Goal: Task Accomplishment & Management: Manage account settings

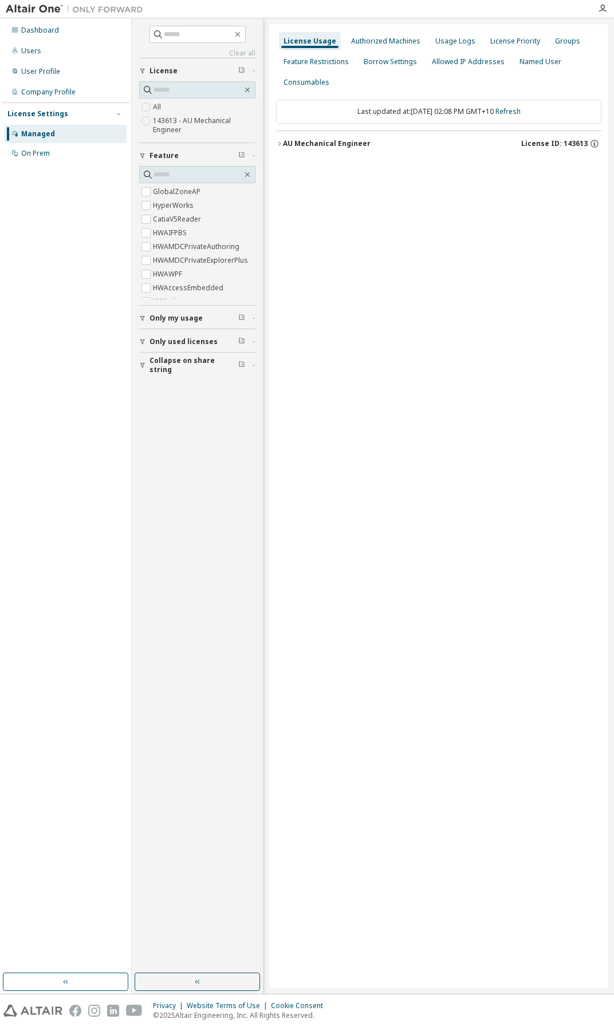
click at [295, 143] on div "AU Mechanical Engineer" at bounding box center [327, 143] width 88 height 9
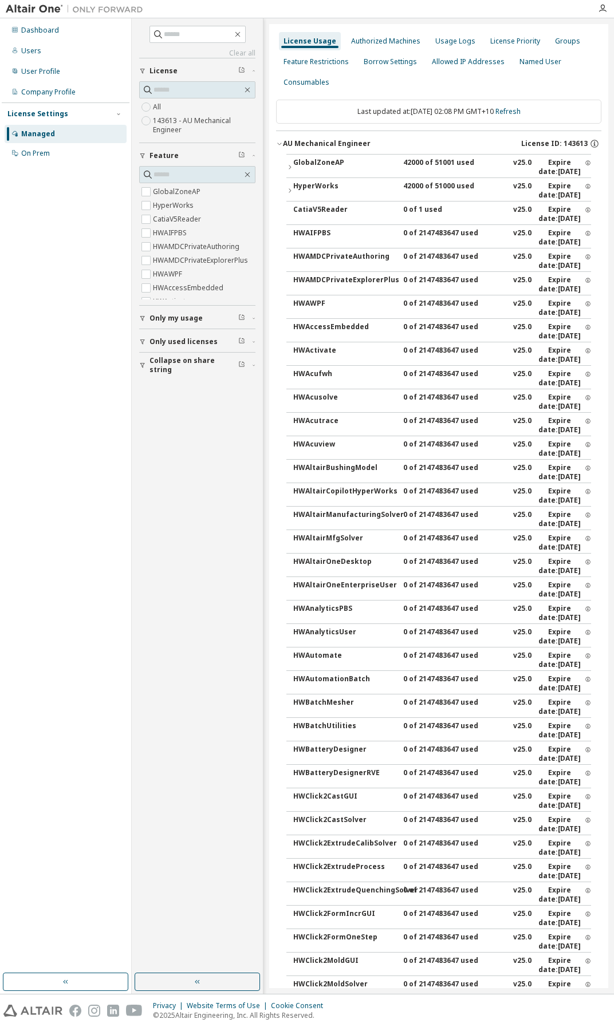
click at [302, 158] on div "GlobalZoneAP" at bounding box center [344, 167] width 103 height 18
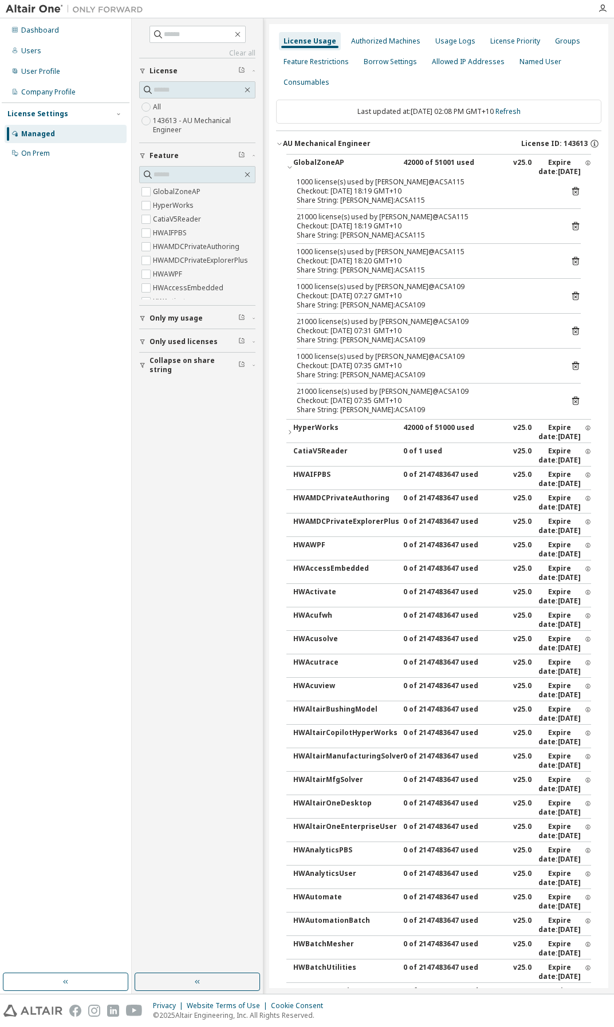
click at [572, 224] on icon at bounding box center [575, 226] width 7 height 9
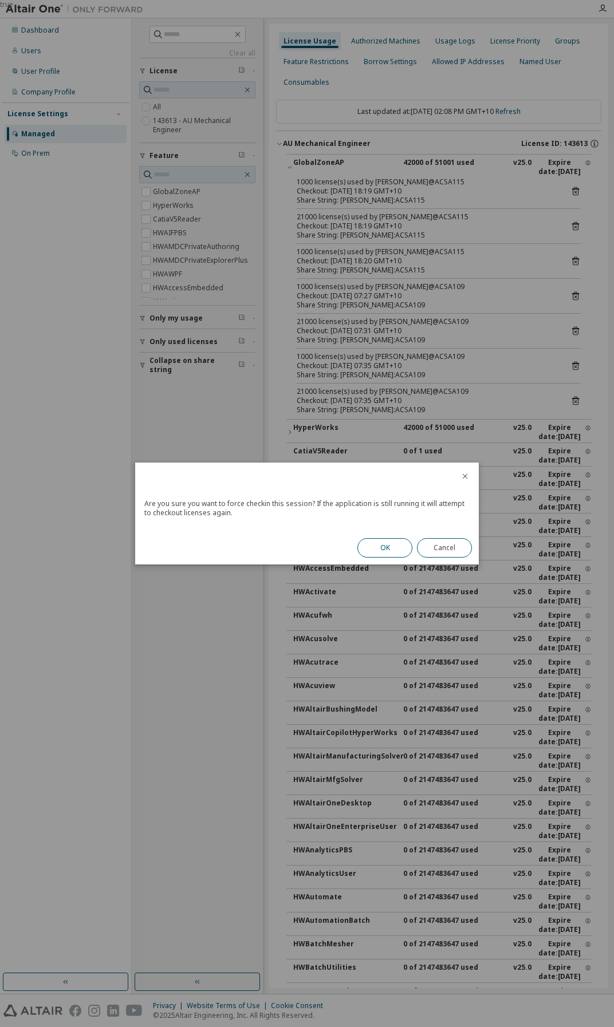
click at [376, 553] on button "OK" at bounding box center [384, 547] width 55 height 19
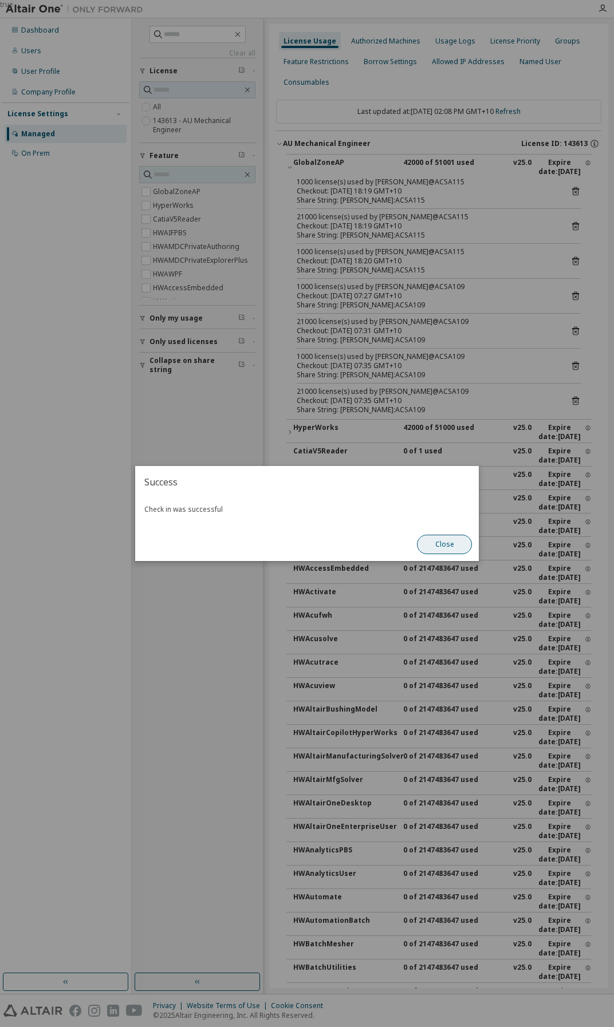
click at [442, 543] on button "Close" at bounding box center [444, 544] width 55 height 19
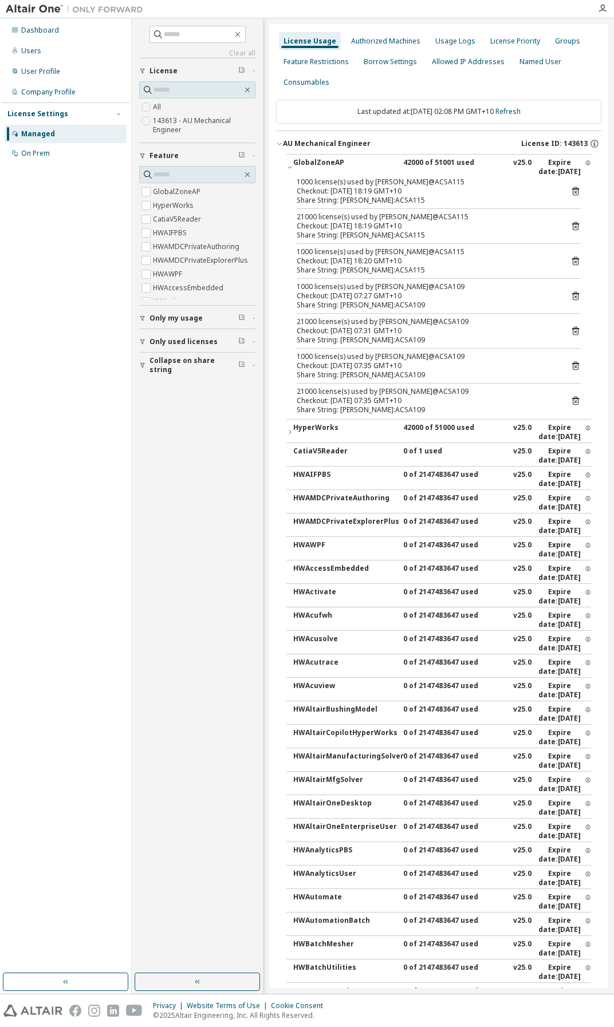
click at [574, 193] on icon at bounding box center [575, 192] width 3 height 3
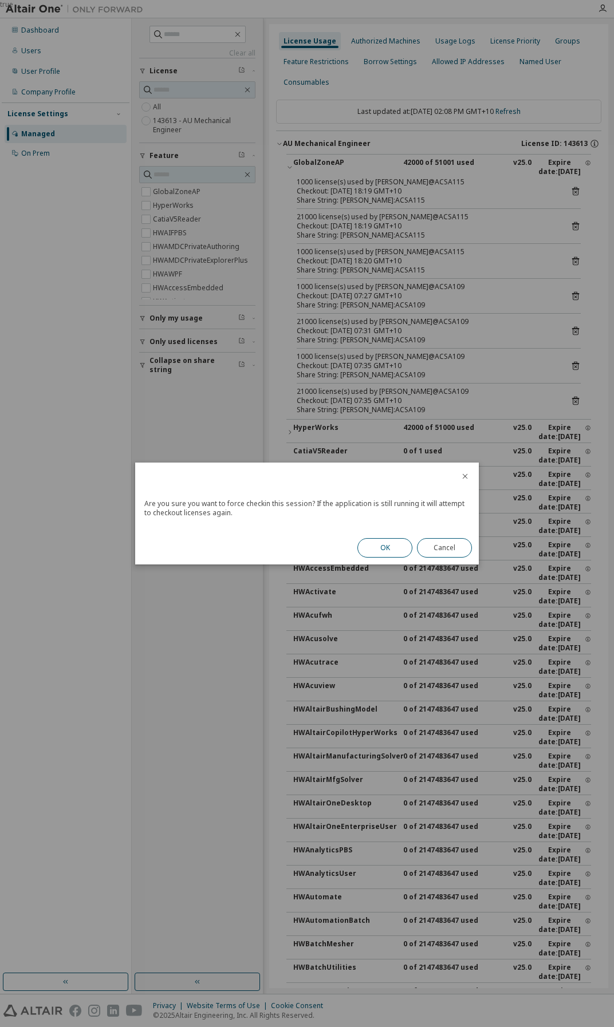
click at [380, 551] on button "OK" at bounding box center [384, 547] width 55 height 19
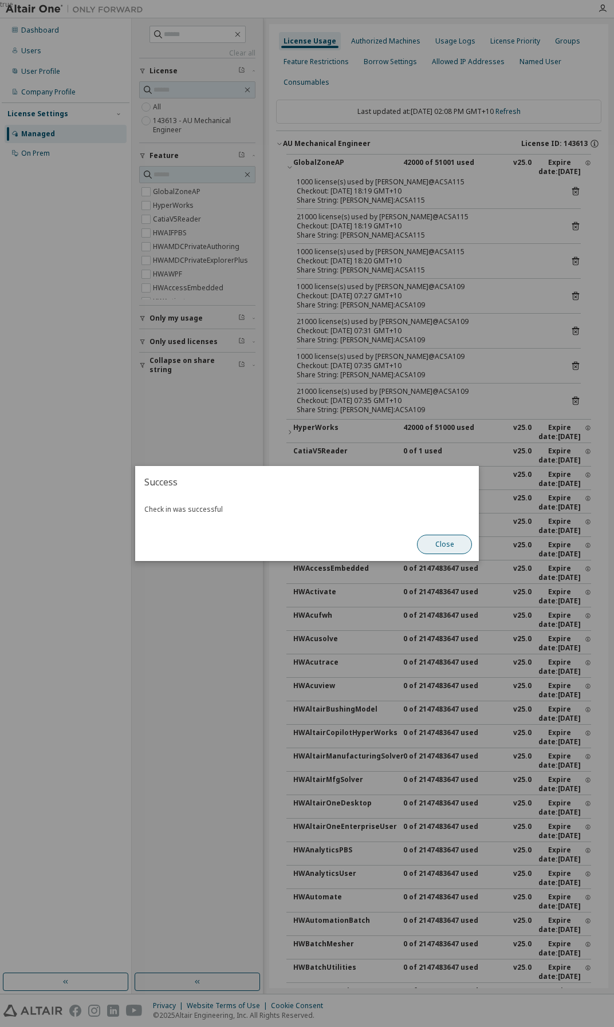
click at [443, 547] on button "Close" at bounding box center [444, 544] width 55 height 19
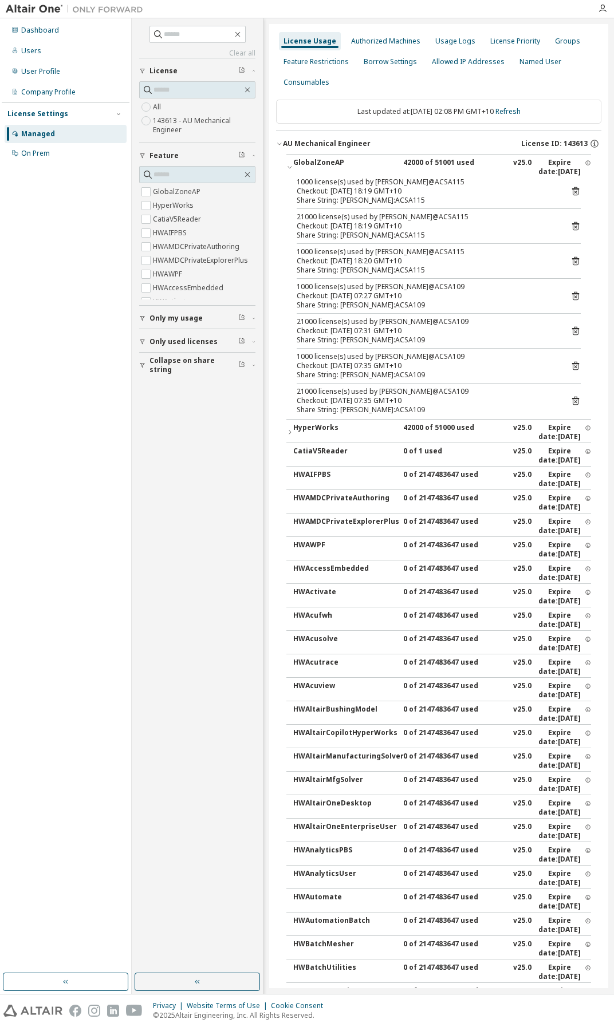
click at [570, 192] on icon at bounding box center [575, 191] width 10 height 10
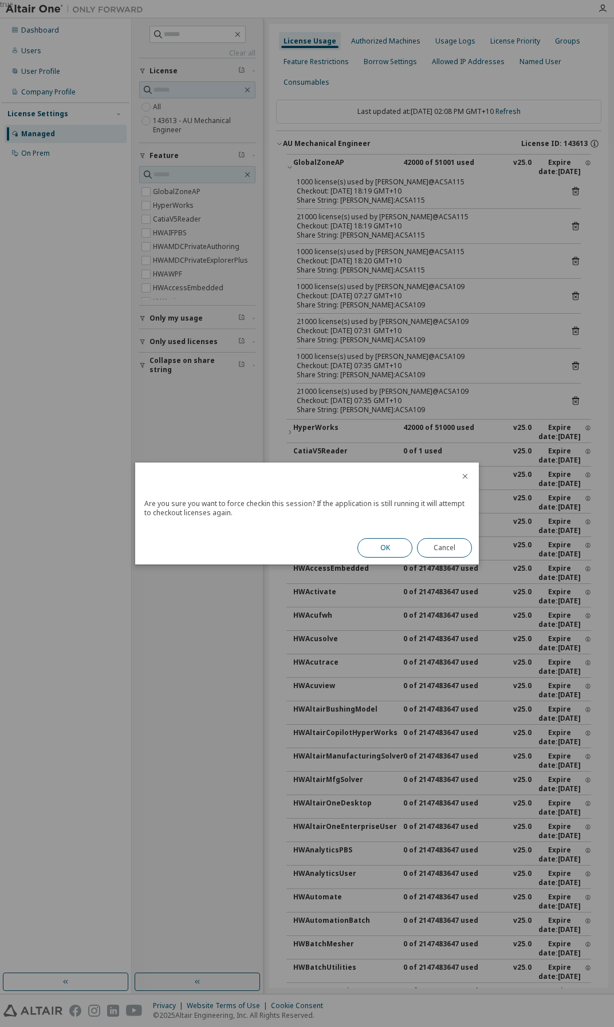
click at [380, 547] on button "OK" at bounding box center [384, 547] width 55 height 19
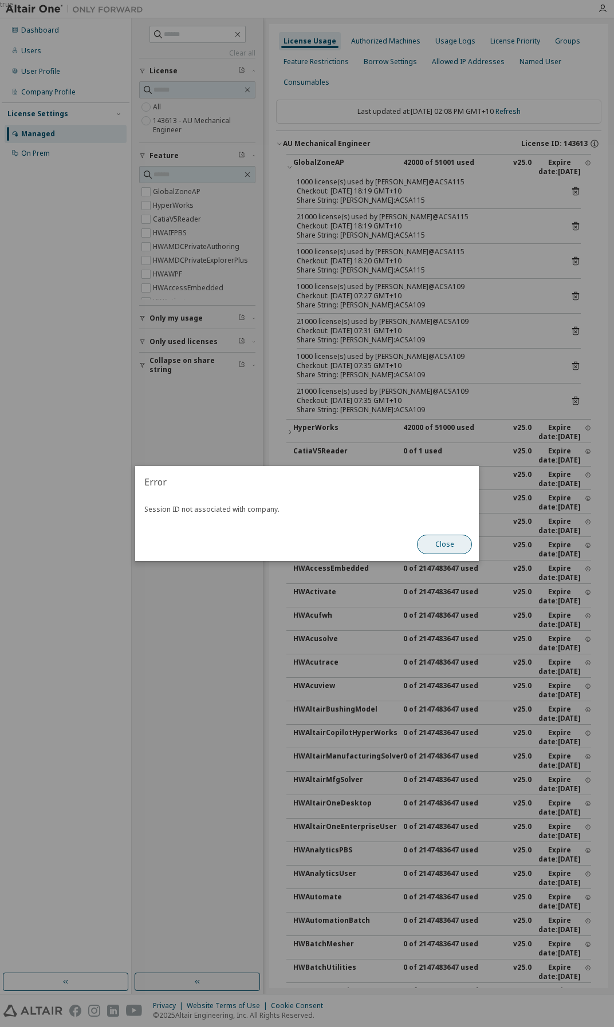
click at [452, 544] on button "Close" at bounding box center [444, 544] width 55 height 19
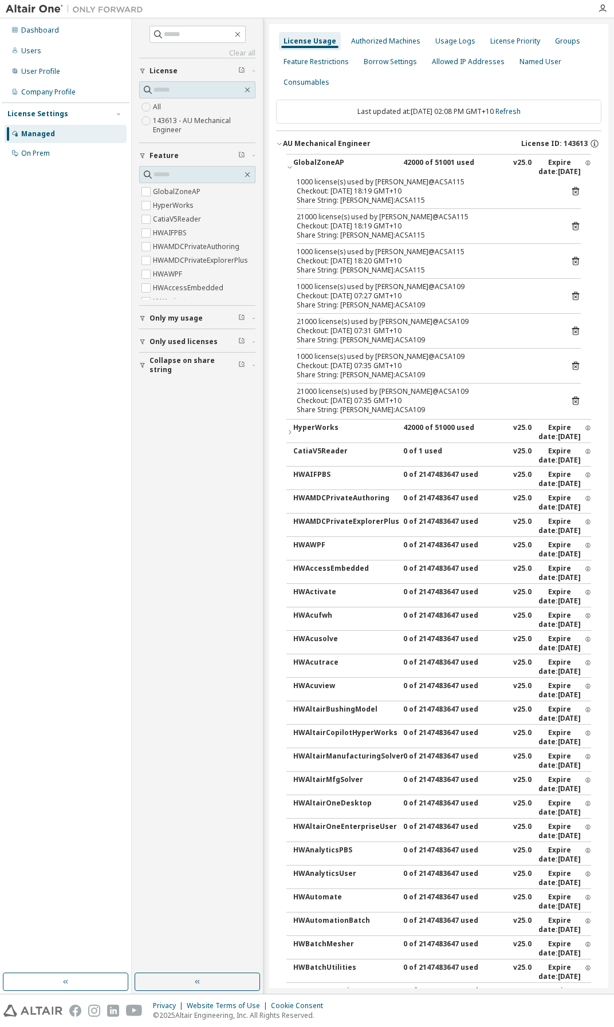
click at [570, 227] on icon at bounding box center [575, 226] width 10 height 10
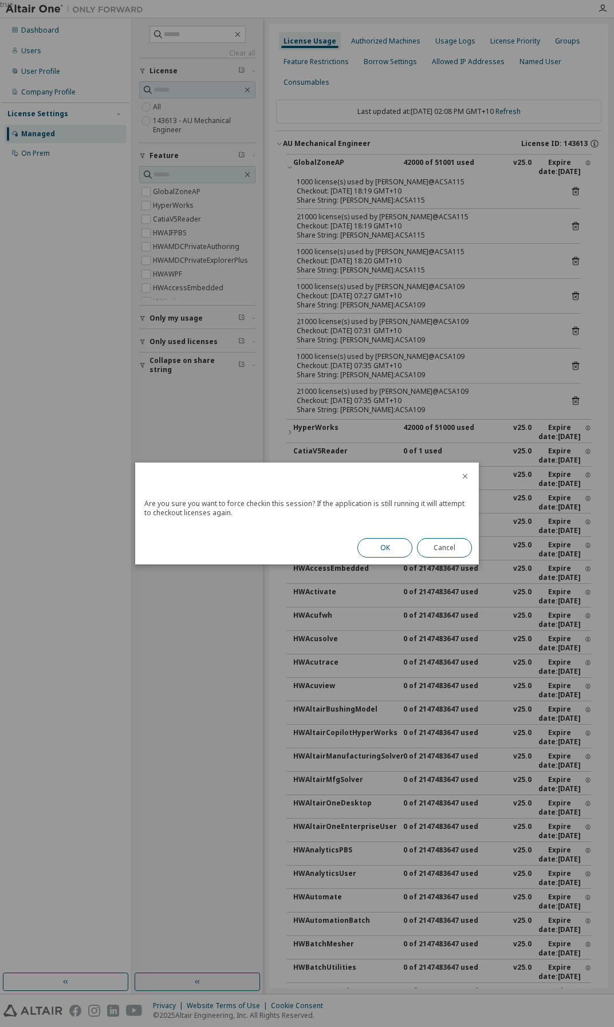
click at [374, 540] on button "OK" at bounding box center [384, 547] width 55 height 19
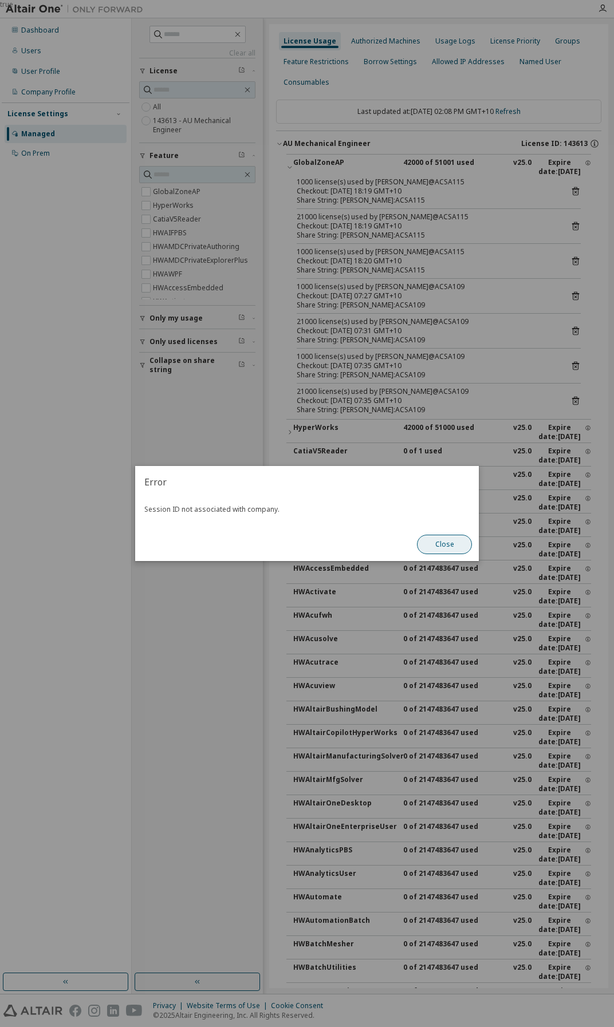
click at [445, 544] on button "Close" at bounding box center [444, 544] width 55 height 19
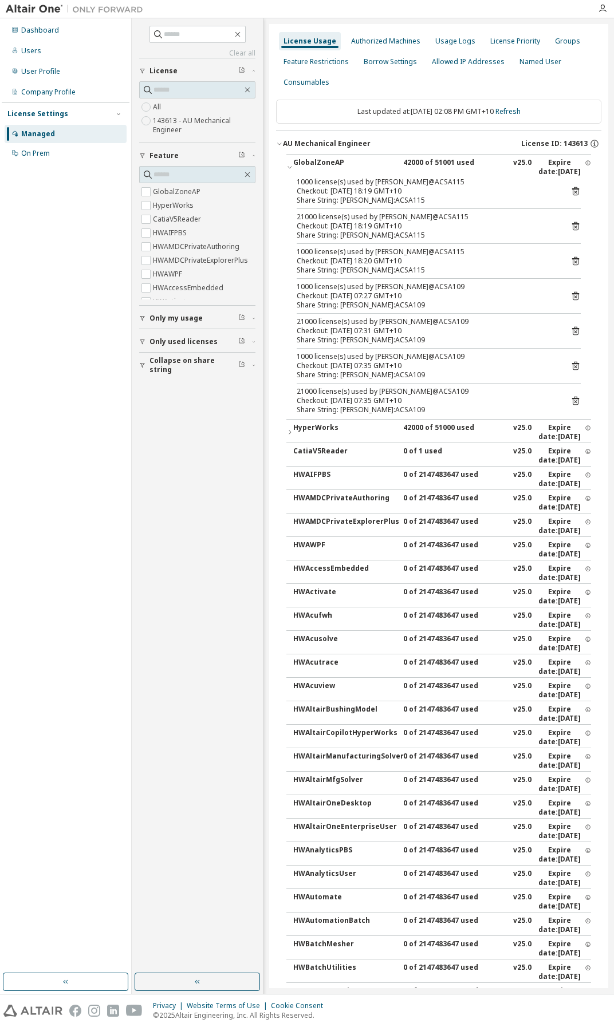
click at [572, 259] on icon at bounding box center [575, 261] width 7 height 9
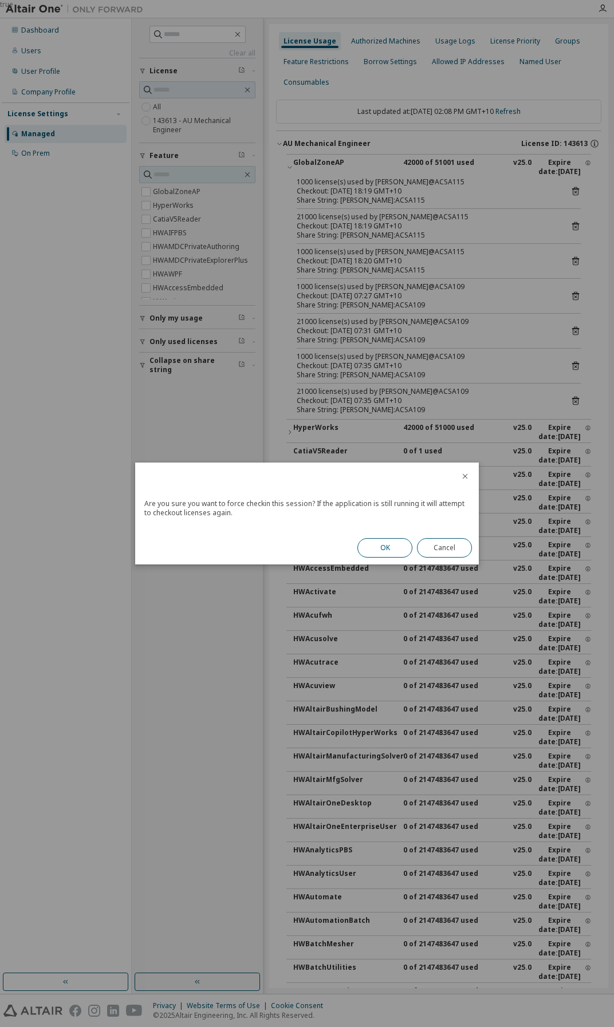
click at [381, 547] on button "OK" at bounding box center [384, 547] width 55 height 19
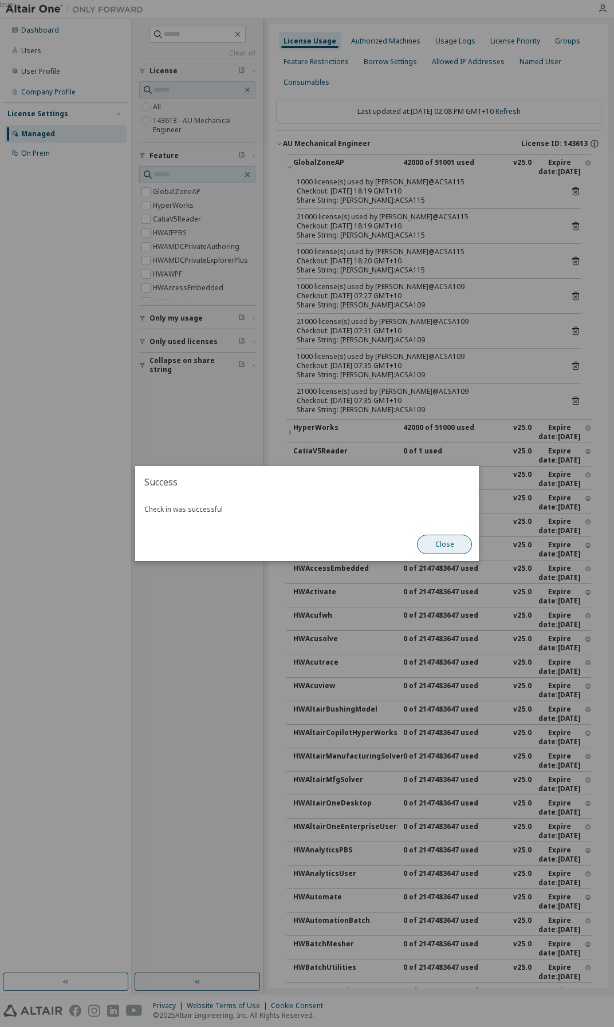
click at [448, 544] on button "Close" at bounding box center [444, 544] width 55 height 19
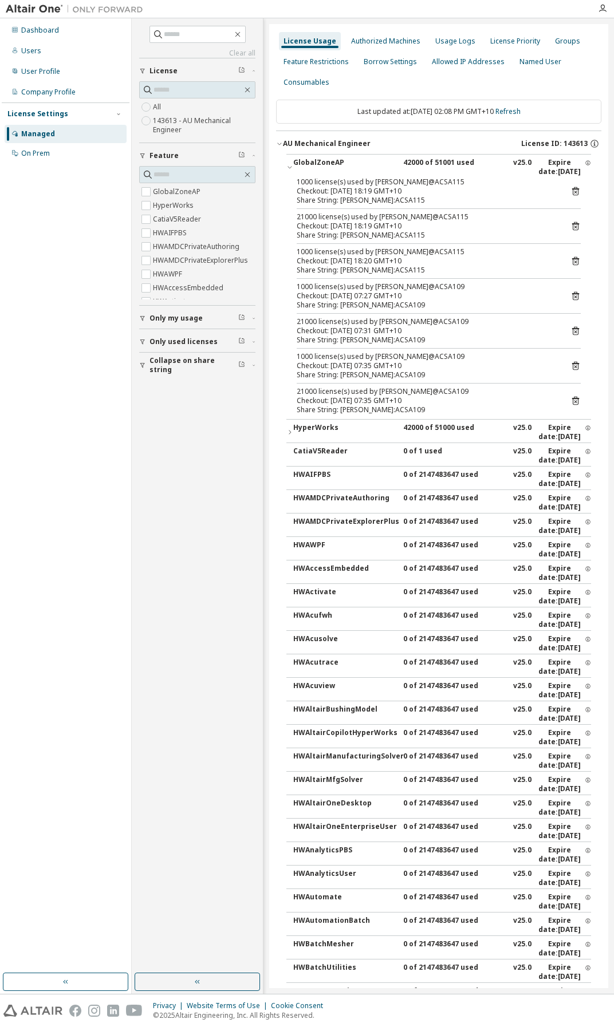
click at [325, 144] on div "AU Mechanical Engineer" at bounding box center [327, 143] width 88 height 9
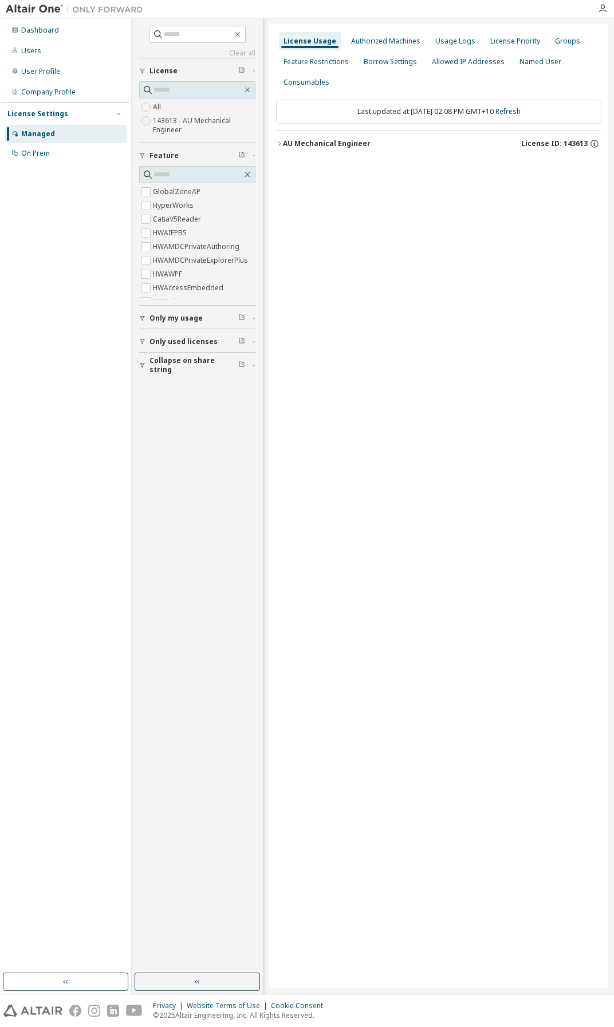
click at [325, 144] on div "AU Mechanical Engineer" at bounding box center [327, 143] width 88 height 9
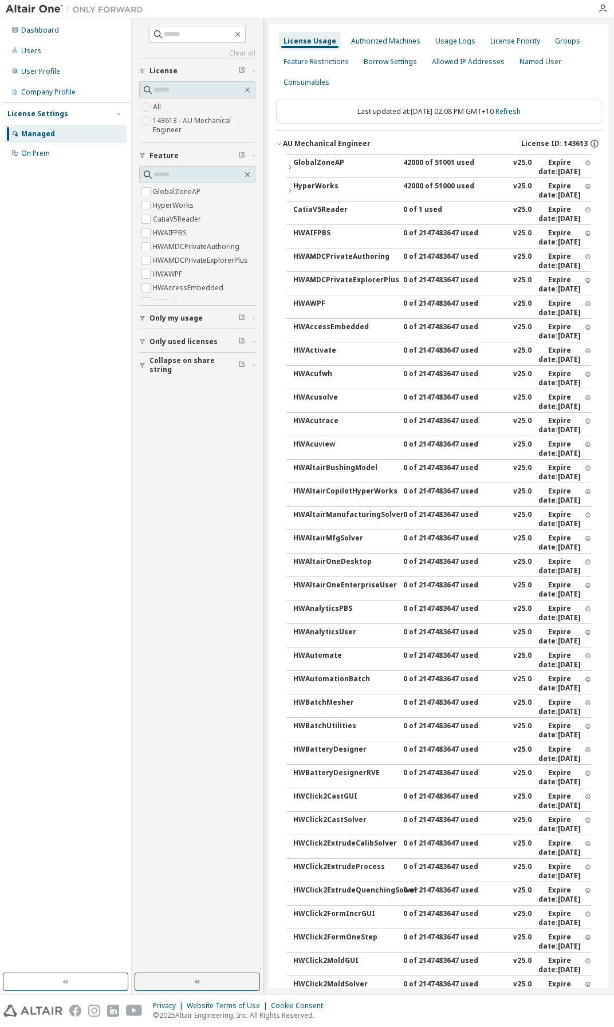
click at [325, 167] on div "GlobalZoneAP" at bounding box center [344, 167] width 103 height 18
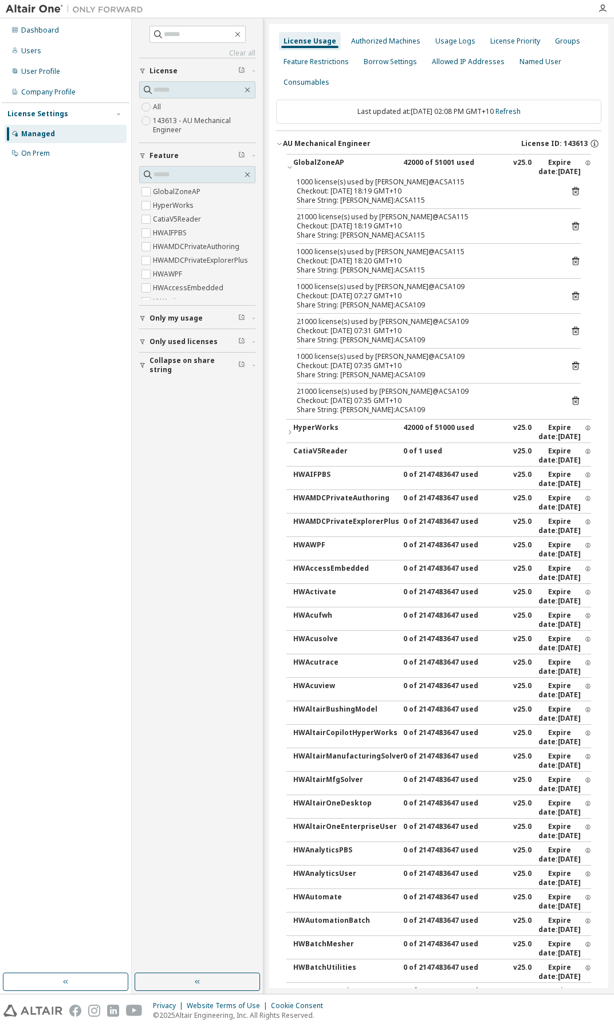
click at [569, 219] on div "21000 license(s) used by n.rayner@ACSA115 Checkout: 2025-09-08 18:19 GMT+10 Sha…" at bounding box center [439, 225] width 284 height 27
click at [574, 227] on icon at bounding box center [575, 227] width 3 height 3
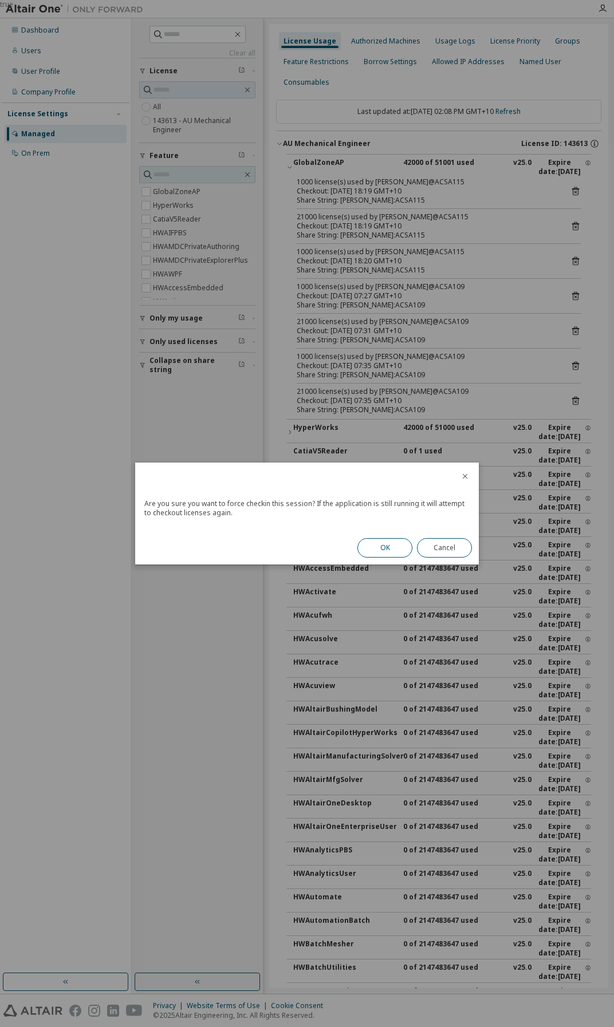
click at [386, 551] on button "OK" at bounding box center [384, 547] width 55 height 19
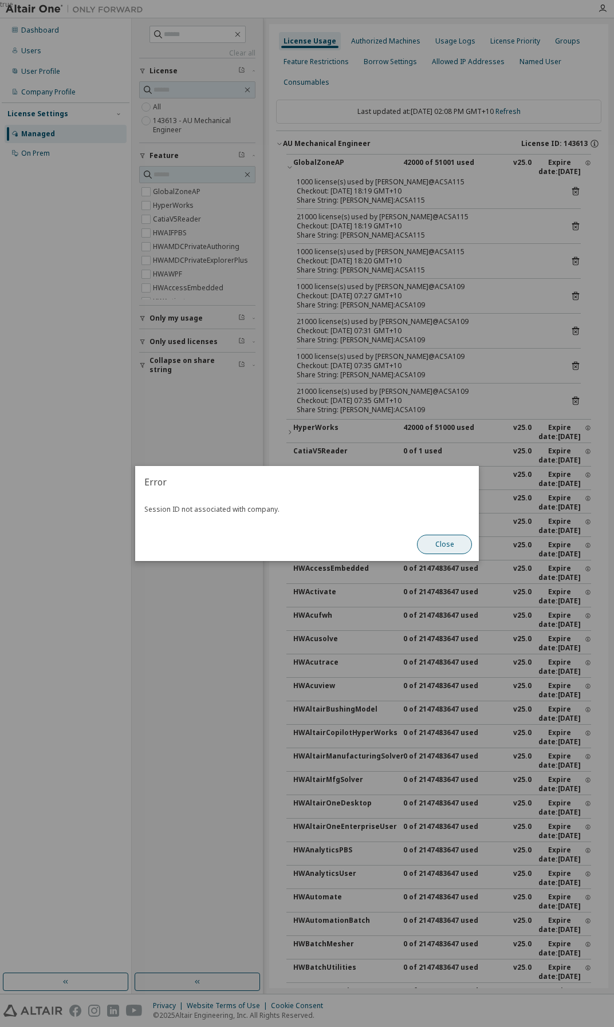
click at [454, 545] on button "Close" at bounding box center [444, 544] width 55 height 19
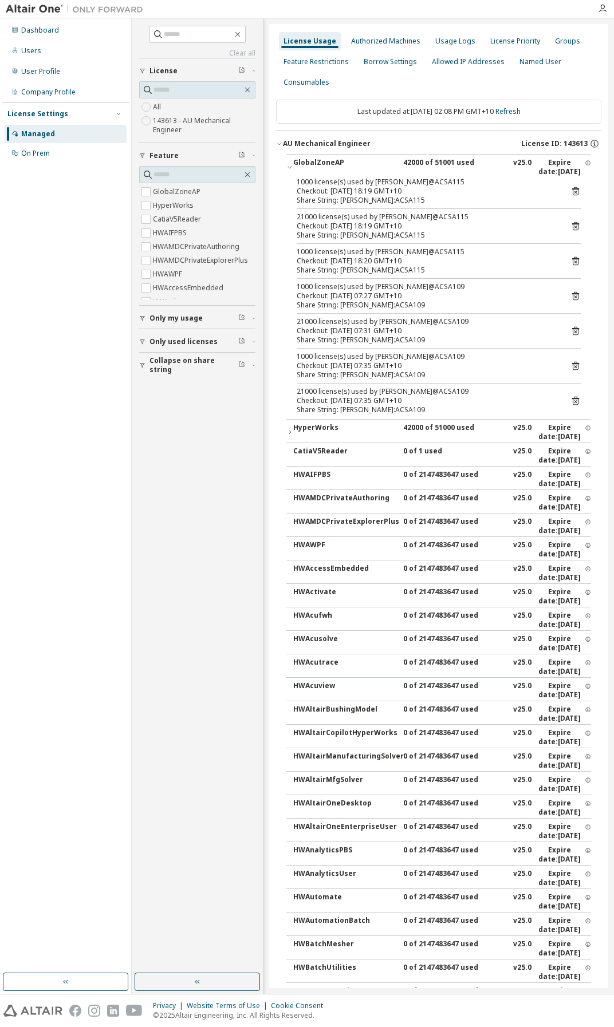
click at [570, 191] on icon at bounding box center [575, 191] width 10 height 10
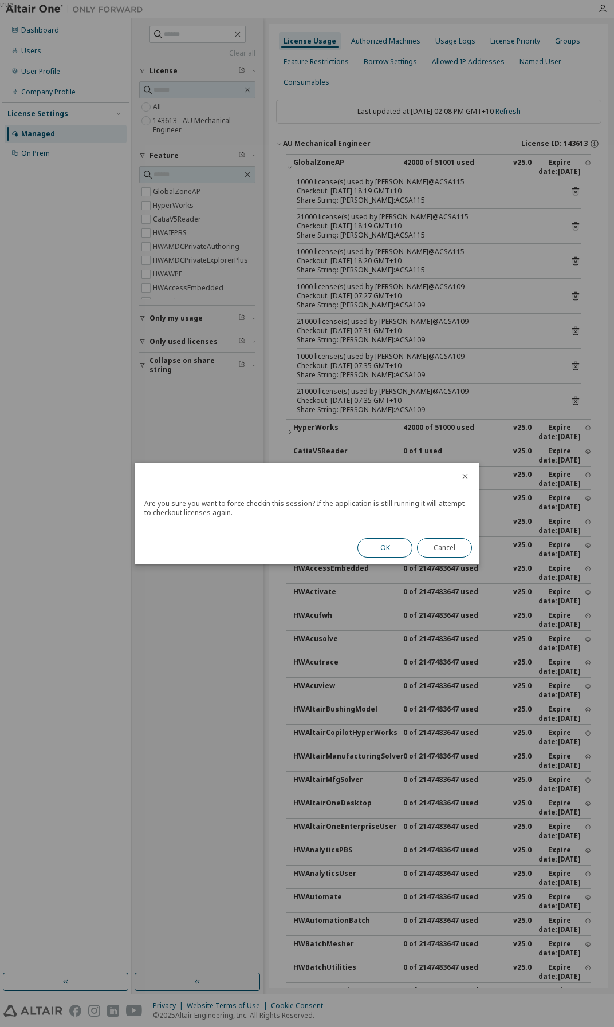
click at [401, 549] on button "OK" at bounding box center [384, 547] width 55 height 19
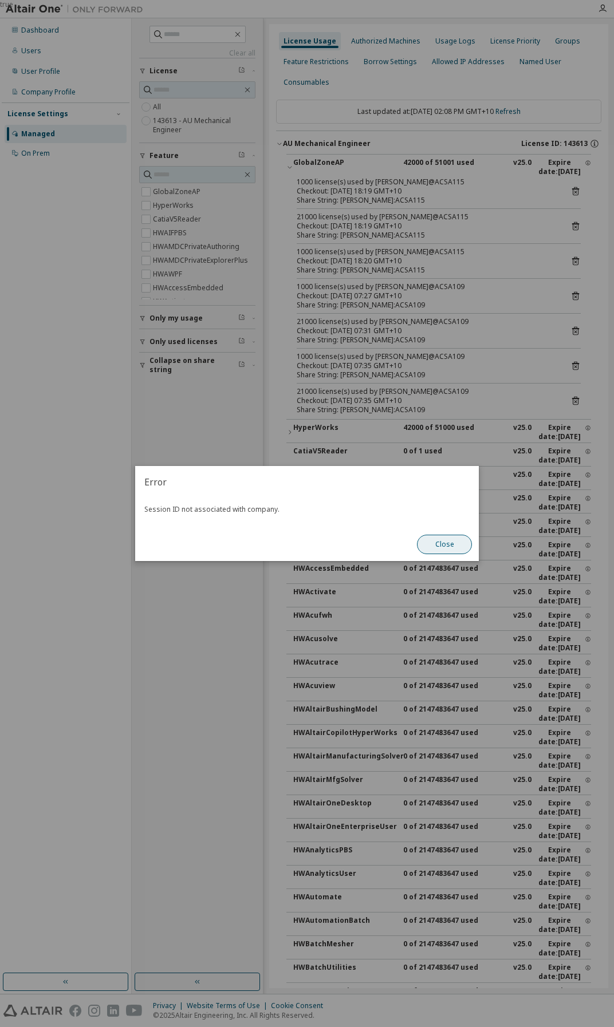
click at [465, 542] on button "Close" at bounding box center [444, 544] width 55 height 19
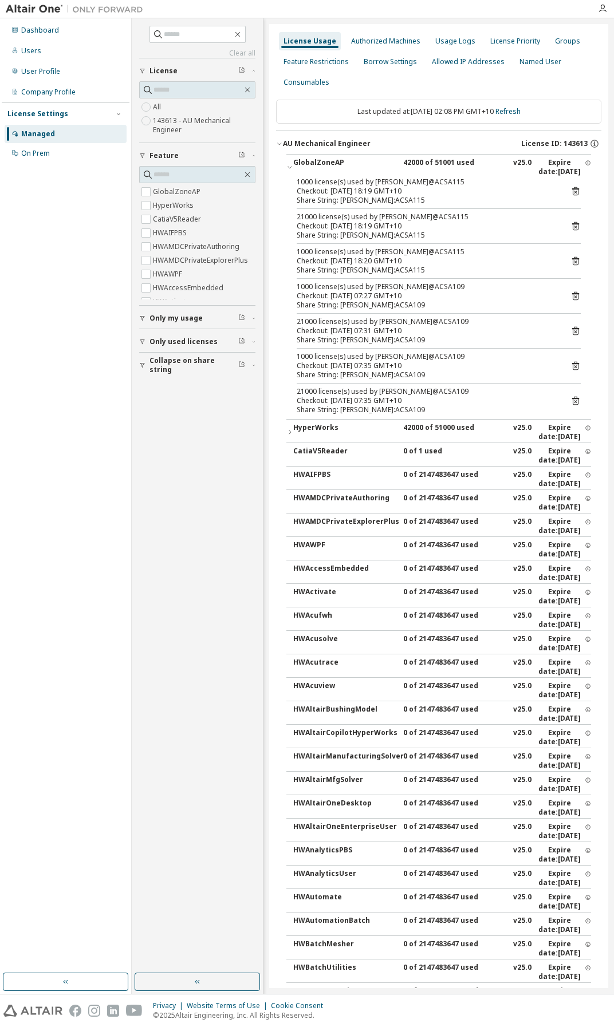
click at [572, 260] on icon at bounding box center [575, 261] width 7 height 9
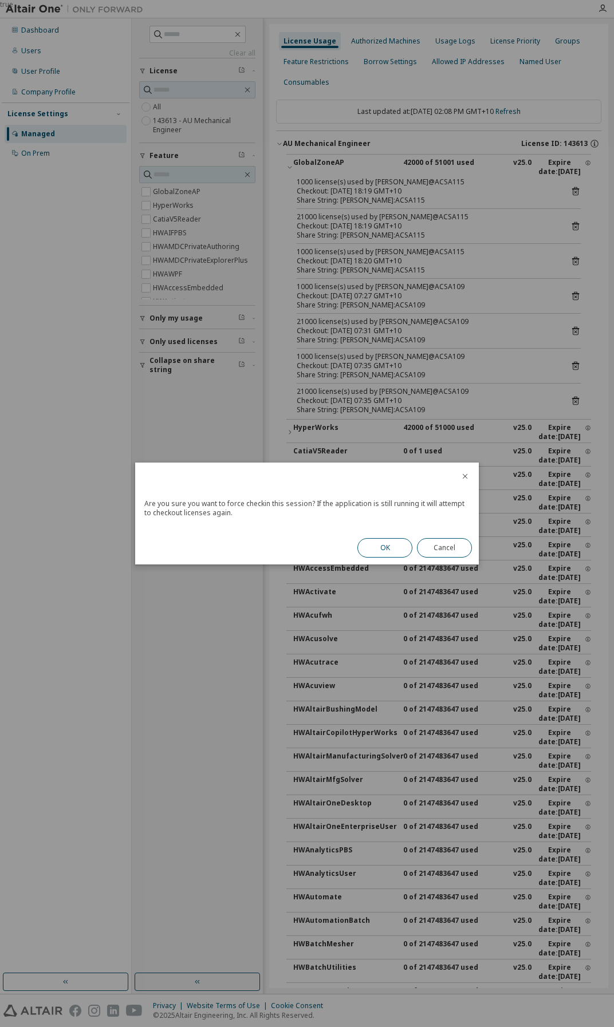
click at [388, 553] on button "OK" at bounding box center [384, 547] width 55 height 19
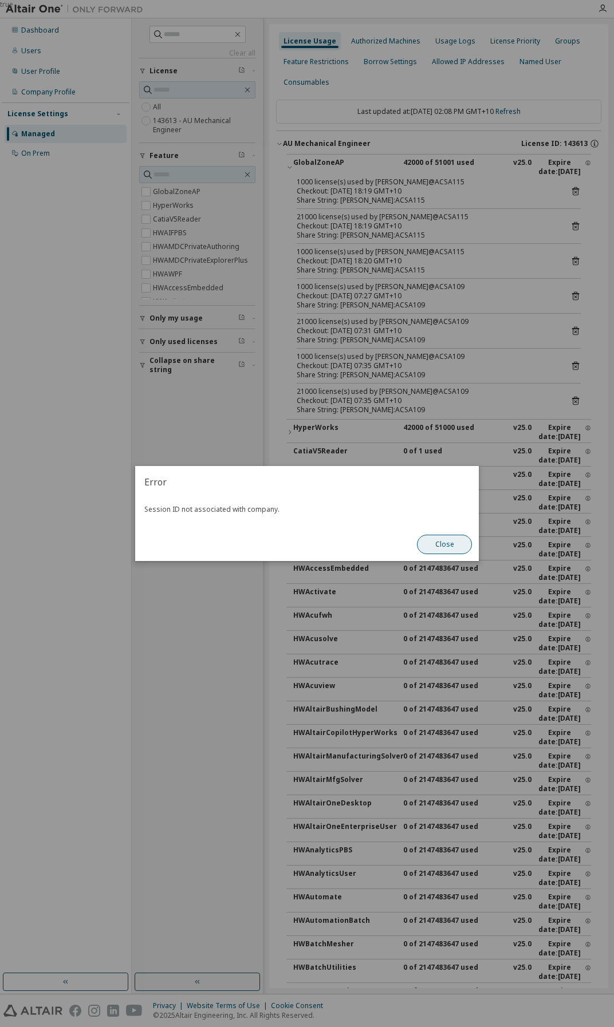
click at [441, 546] on button "Close" at bounding box center [444, 544] width 55 height 19
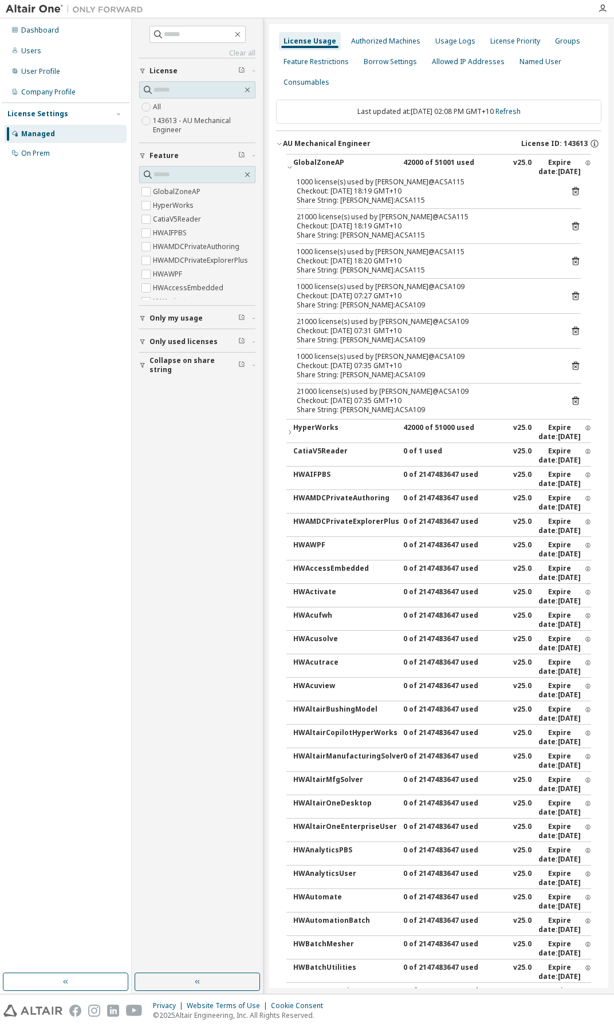
click at [325, 164] on div "GlobalZoneAP" at bounding box center [344, 167] width 103 height 18
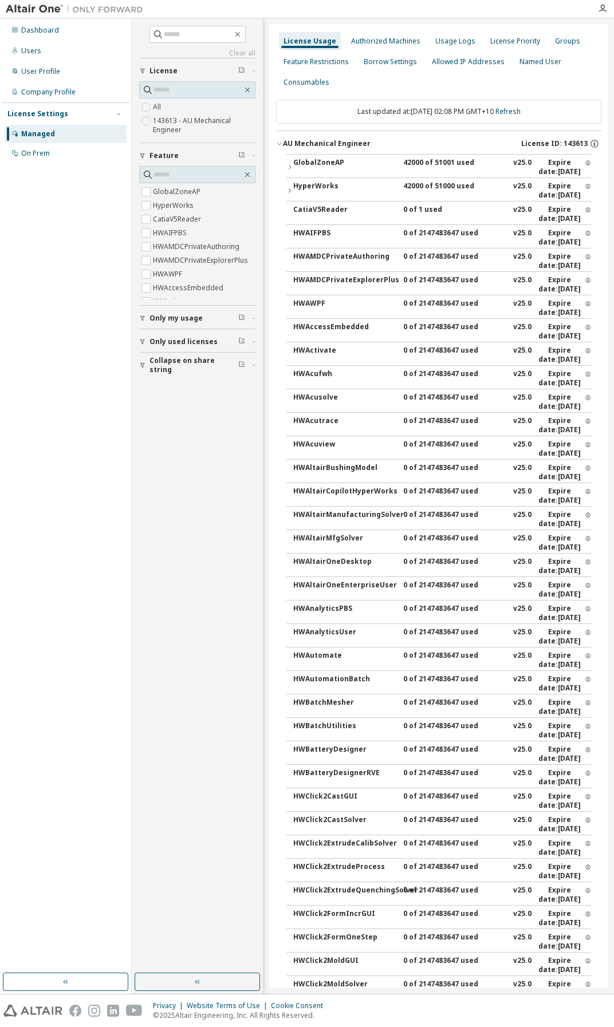
click at [325, 164] on div "GlobalZoneAP" at bounding box center [344, 167] width 103 height 18
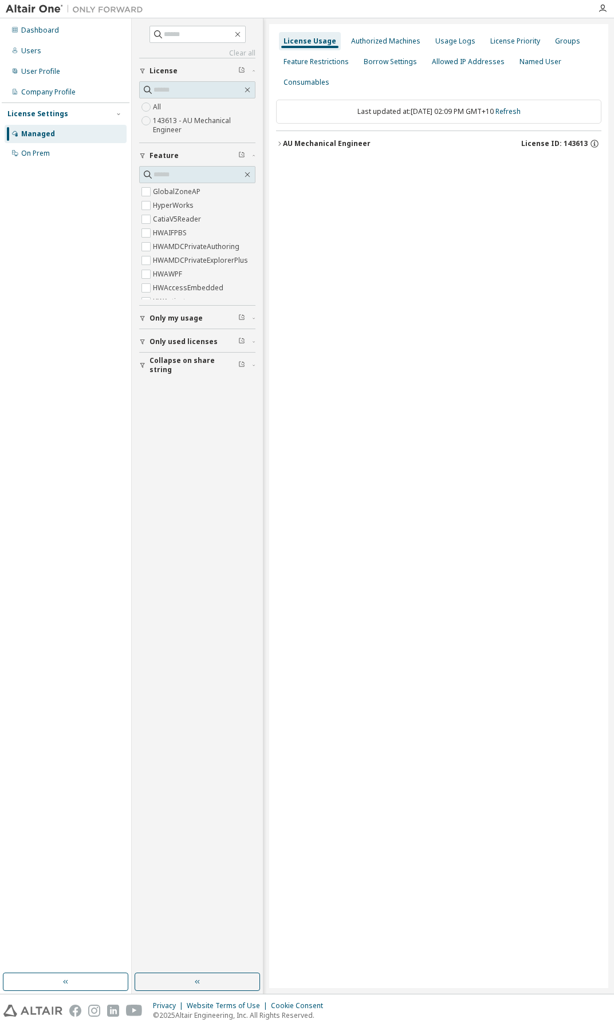
click at [315, 145] on div "AU Mechanical Engineer" at bounding box center [327, 143] width 88 height 9
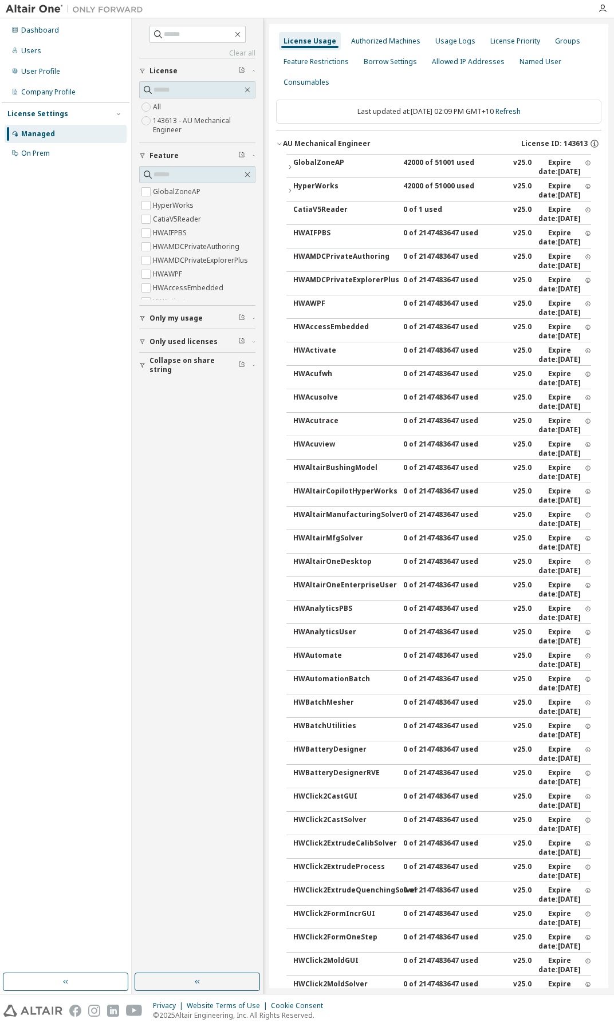
click at [317, 161] on div "GlobalZoneAP" at bounding box center [344, 167] width 103 height 18
